Goal: Task Accomplishment & Management: Manage account settings

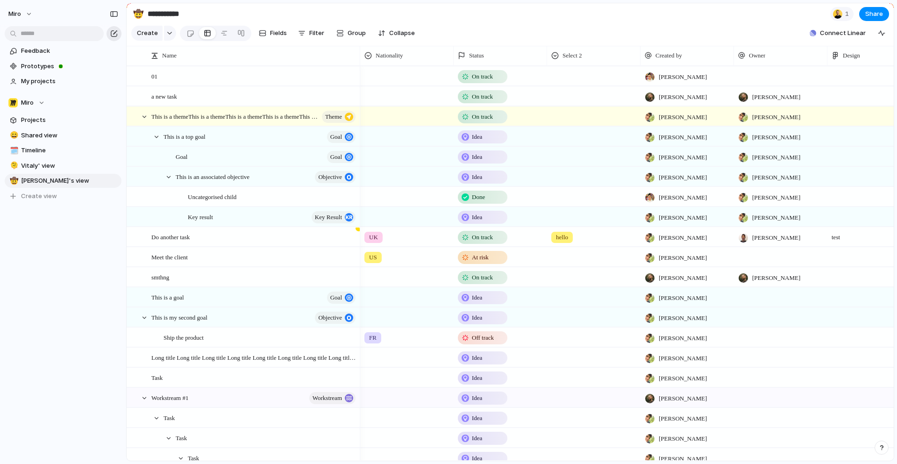
click at [113, 35] on div "button" at bounding box center [113, 33] width 7 height 7
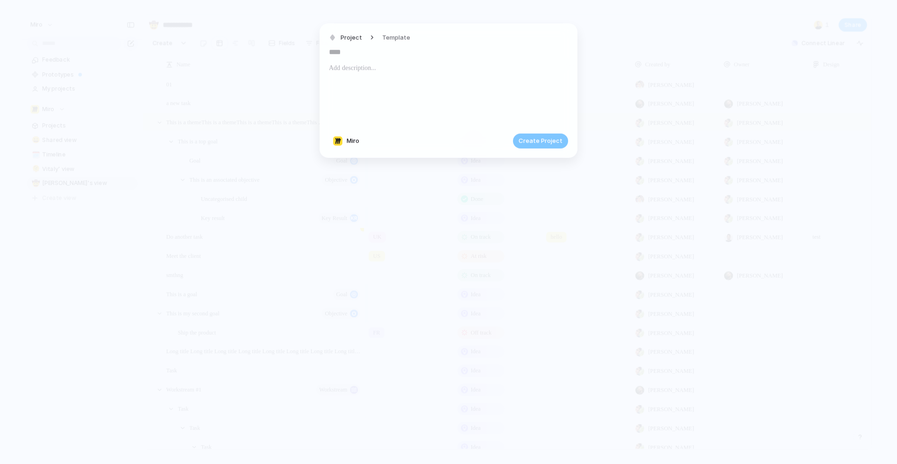
click at [363, 70] on p at bounding box center [448, 68] width 239 height 11
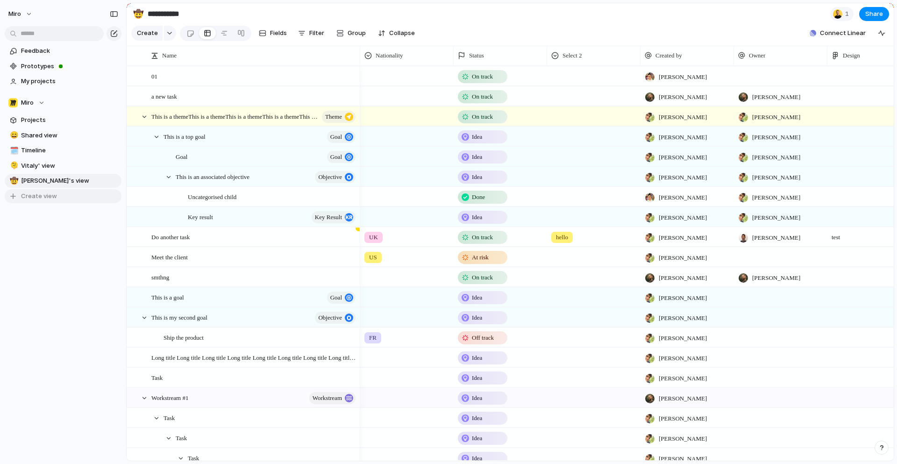
click at [47, 195] on span "Create view" at bounding box center [39, 195] width 36 height 9
click at [38, 135] on span "Shared view" at bounding box center [69, 135] width 97 height 9
type input "**********"
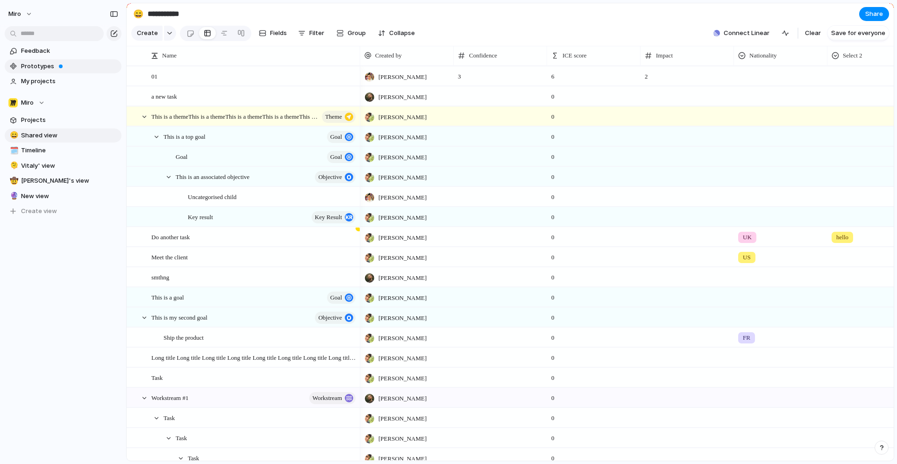
click at [45, 63] on span "Prototypes" at bounding box center [69, 66] width 97 height 9
click at [114, 31] on div "button" at bounding box center [113, 33] width 7 height 7
click at [41, 102] on div "Miro" at bounding box center [26, 102] width 36 height 9
click at [41, 102] on div "Miro 🛠️ Test team Create new team" at bounding box center [448, 232] width 897 height 464
click at [43, 101] on div "Miro" at bounding box center [26, 102] width 36 height 9
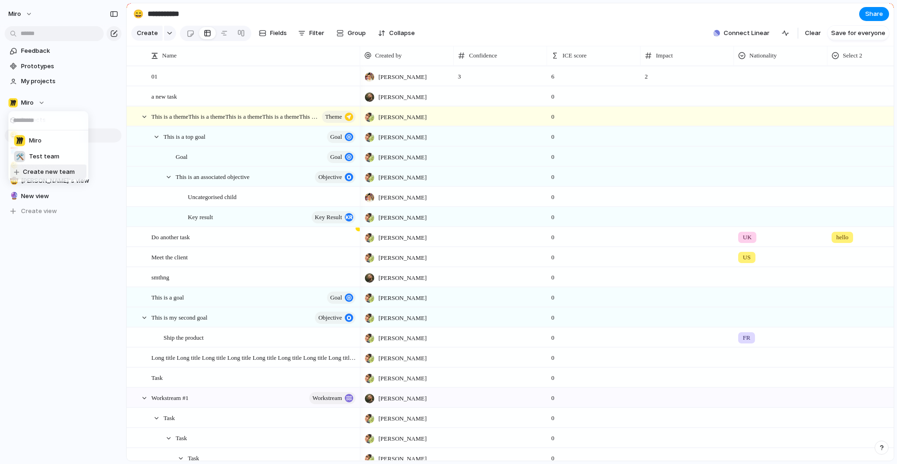
click at [50, 176] on span "Create new team" at bounding box center [49, 171] width 52 height 9
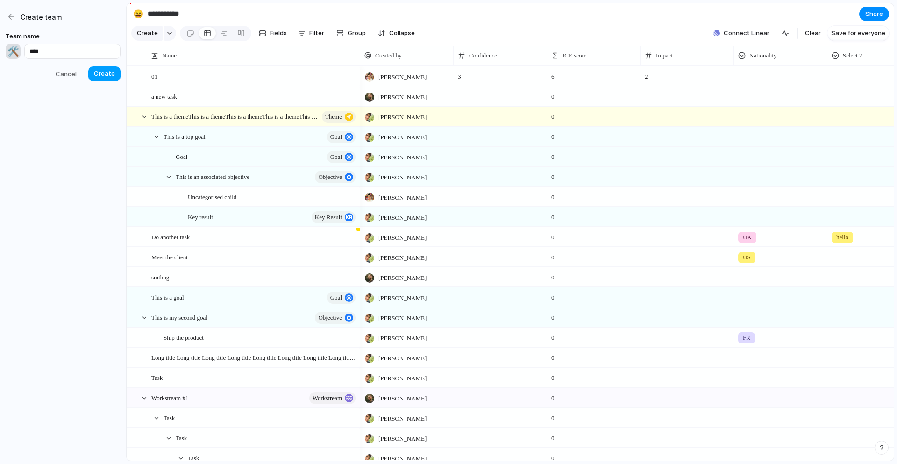
type input "****"
click at [100, 74] on span "Create" at bounding box center [104, 73] width 21 height 9
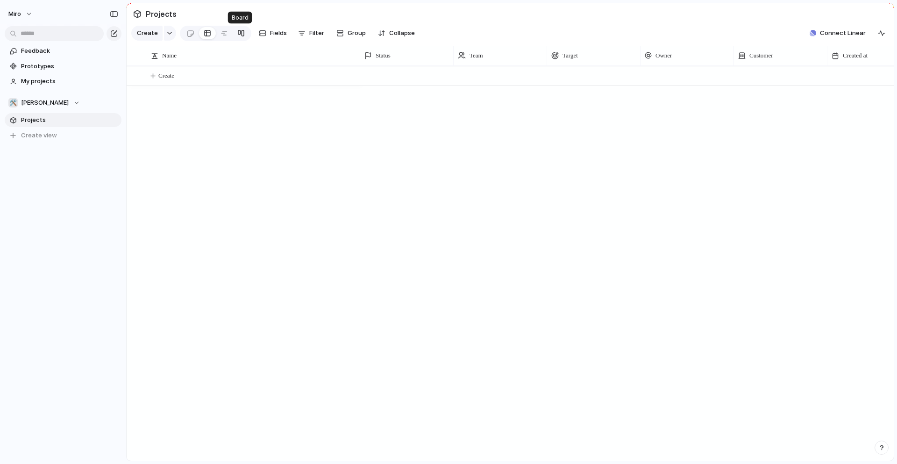
click at [237, 33] on div at bounding box center [240, 33] width 7 height 15
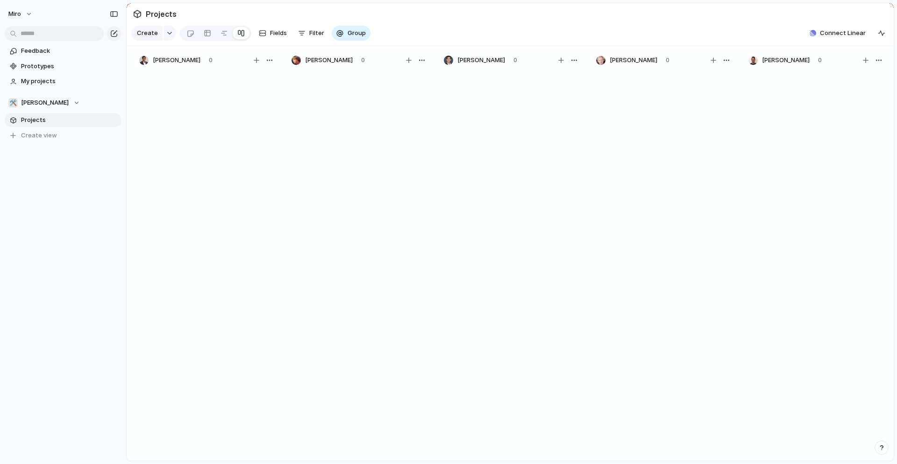
click at [238, 35] on div at bounding box center [240, 33] width 7 height 15
click at [189, 63] on span "[PERSON_NAME]" at bounding box center [177, 60] width 48 height 9
click at [881, 64] on div "button" at bounding box center [878, 60] width 7 height 7
click at [879, 61] on div "Change color" at bounding box center [448, 232] width 897 height 464
click at [265, 32] on button "Fields" at bounding box center [272, 33] width 35 height 15
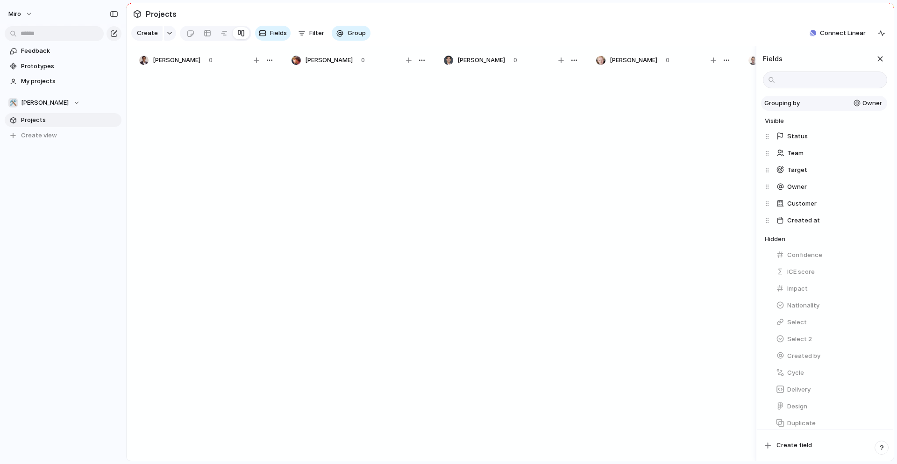
click at [867, 100] on span "Owner" at bounding box center [872, 103] width 20 height 9
click at [791, 141] on span "Status" at bounding box center [788, 143] width 21 height 9
click at [494, 140] on div at bounding box center [510, 270] width 140 height 397
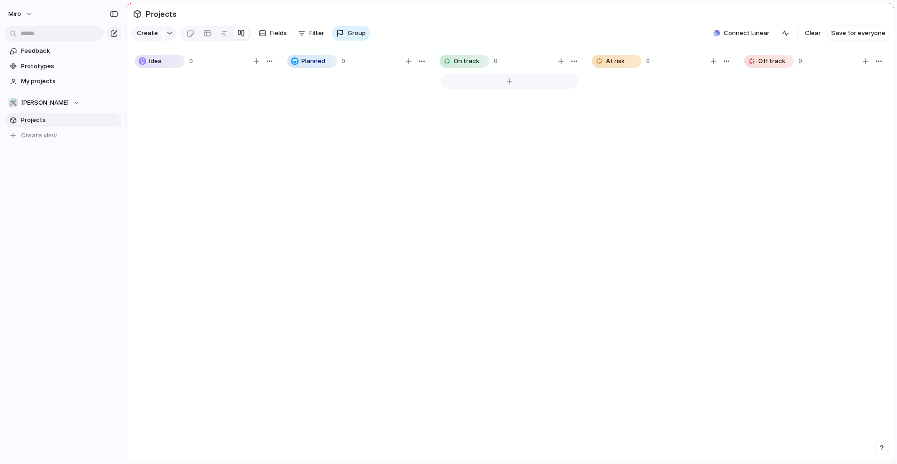
click at [526, 84] on div at bounding box center [509, 81] width 137 height 15
click at [636, 174] on div at bounding box center [662, 270] width 140 height 397
click at [516, 77] on div at bounding box center [509, 81] width 137 height 15
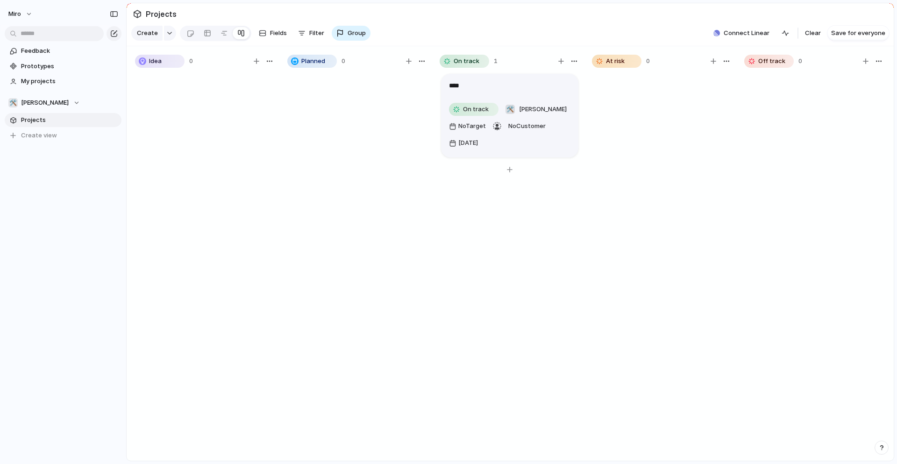
type textarea "*****"
click at [523, 231] on div "***** On track 🛠️ [PERSON_NAME] No Target No Customer [DATE]" at bounding box center [510, 270] width 140 height 397
click at [516, 166] on div at bounding box center [509, 170] width 137 height 15
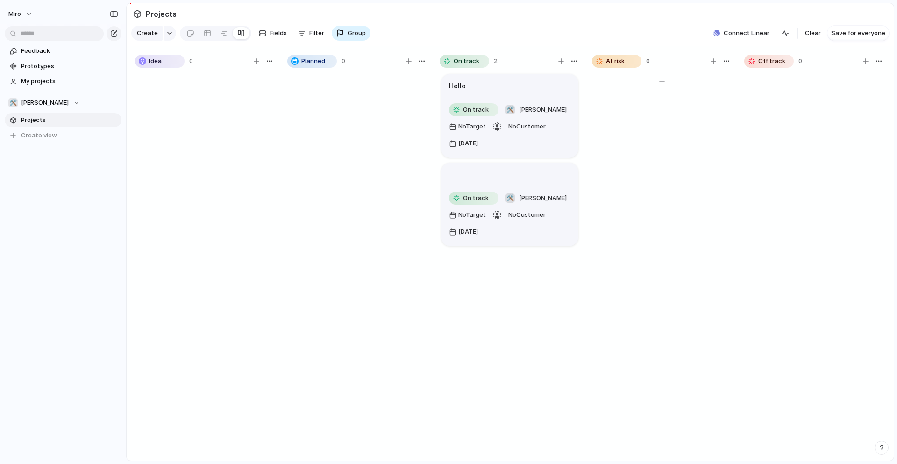
click at [623, 196] on div at bounding box center [662, 270] width 140 height 397
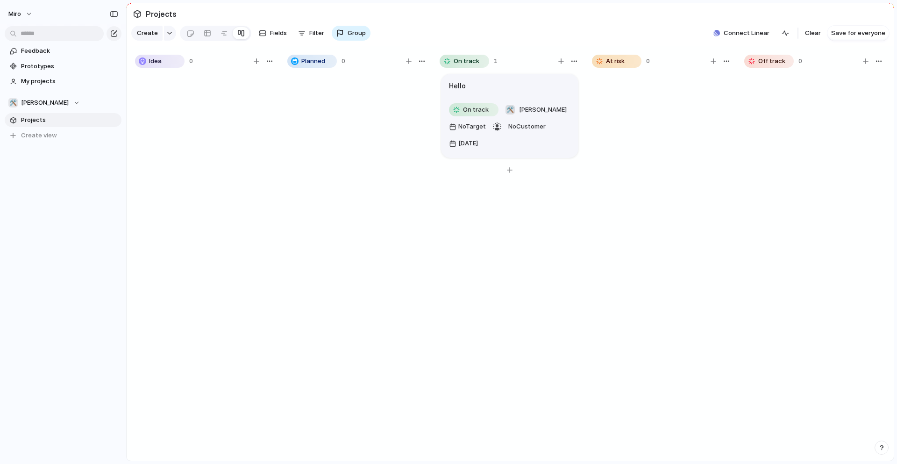
click at [505, 87] on div "Hello" at bounding box center [509, 86] width 121 height 10
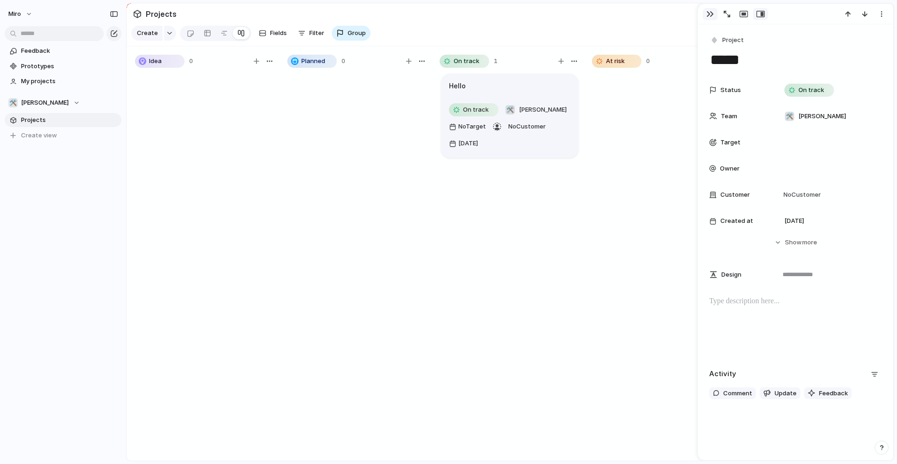
click at [710, 12] on div "button" at bounding box center [709, 13] width 7 height 7
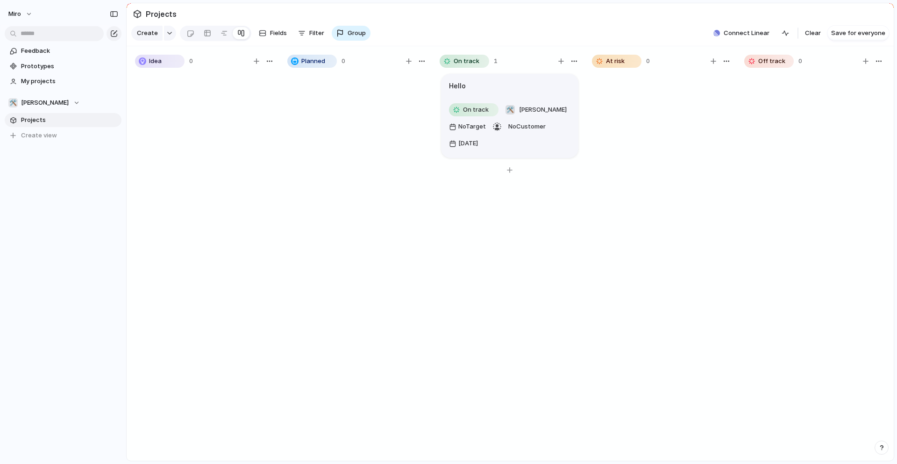
click at [526, 249] on div "Hello On track 🛠️ [PERSON_NAME] No Target No Customer [DATE]" at bounding box center [510, 270] width 140 height 397
